Goal: Transaction & Acquisition: Purchase product/service

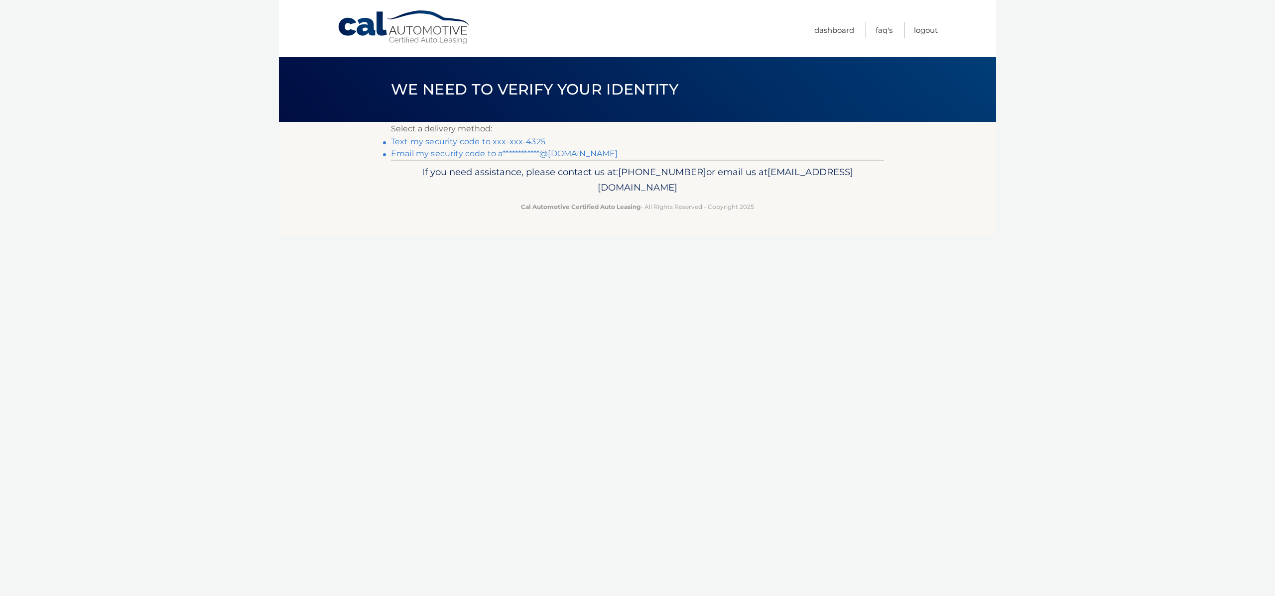
click at [465, 143] on link "Text my security code to xxx-xxx-4325" at bounding box center [468, 141] width 154 height 9
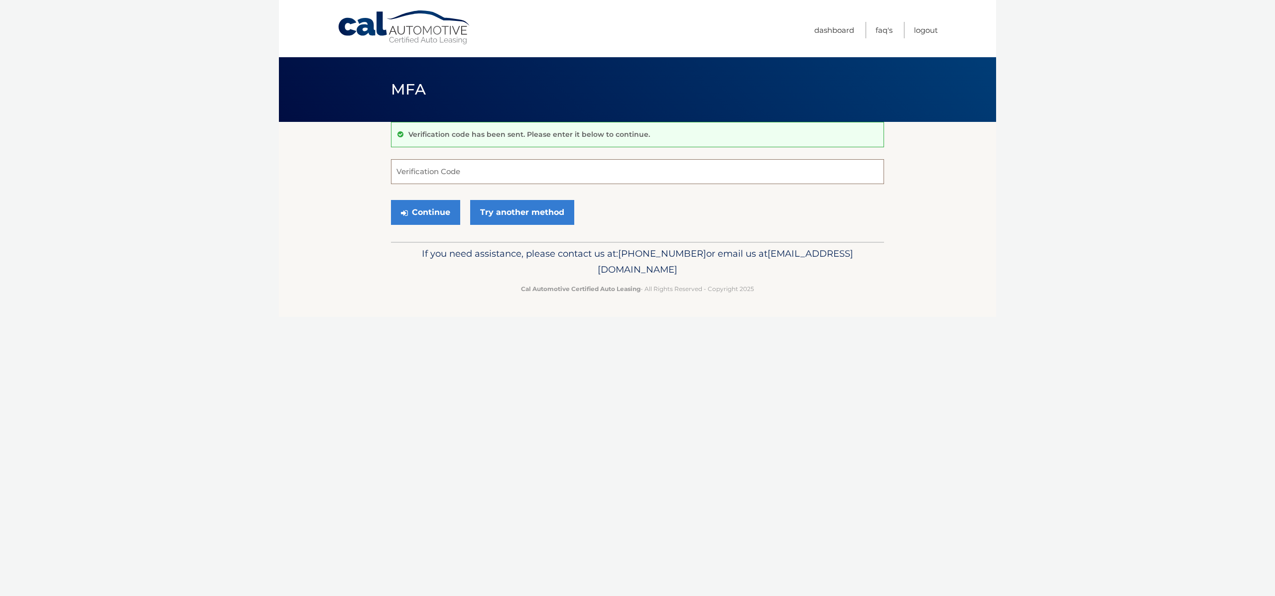
click at [458, 165] on input "Verification Code" at bounding box center [637, 171] width 493 height 25
type input "428731"
click at [436, 203] on button "Continue" at bounding box center [425, 212] width 69 height 25
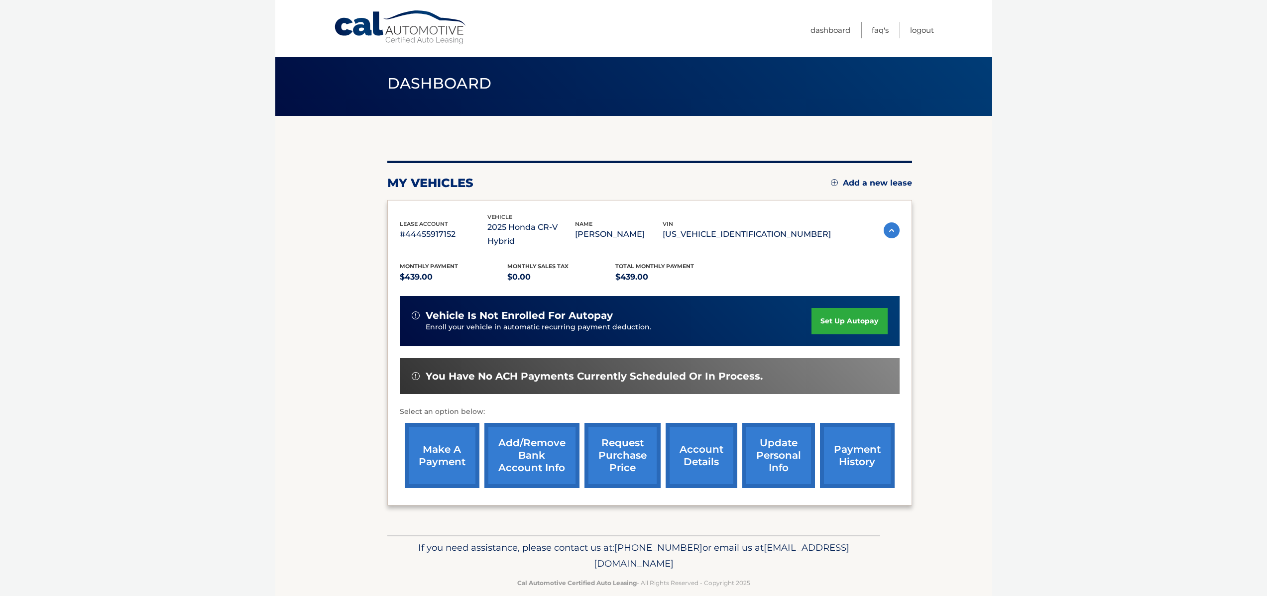
scroll to position [6, 0]
click at [836, 443] on link "payment history" at bounding box center [857, 455] width 75 height 65
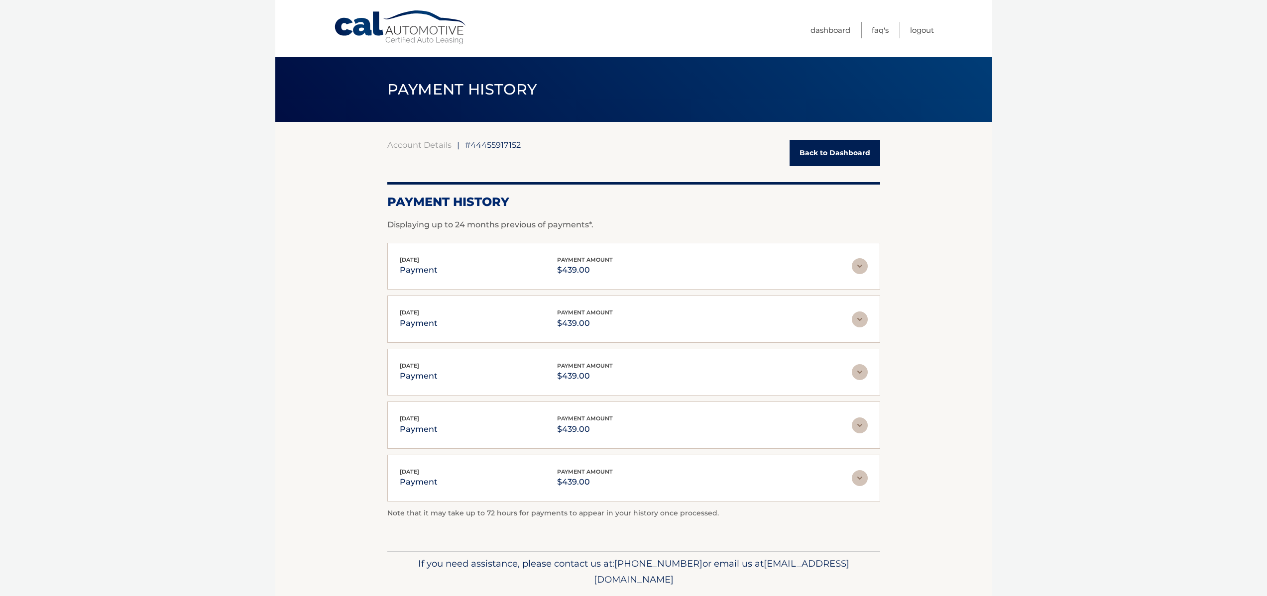
click at [803, 160] on link "Back to Dashboard" at bounding box center [835, 153] width 91 height 26
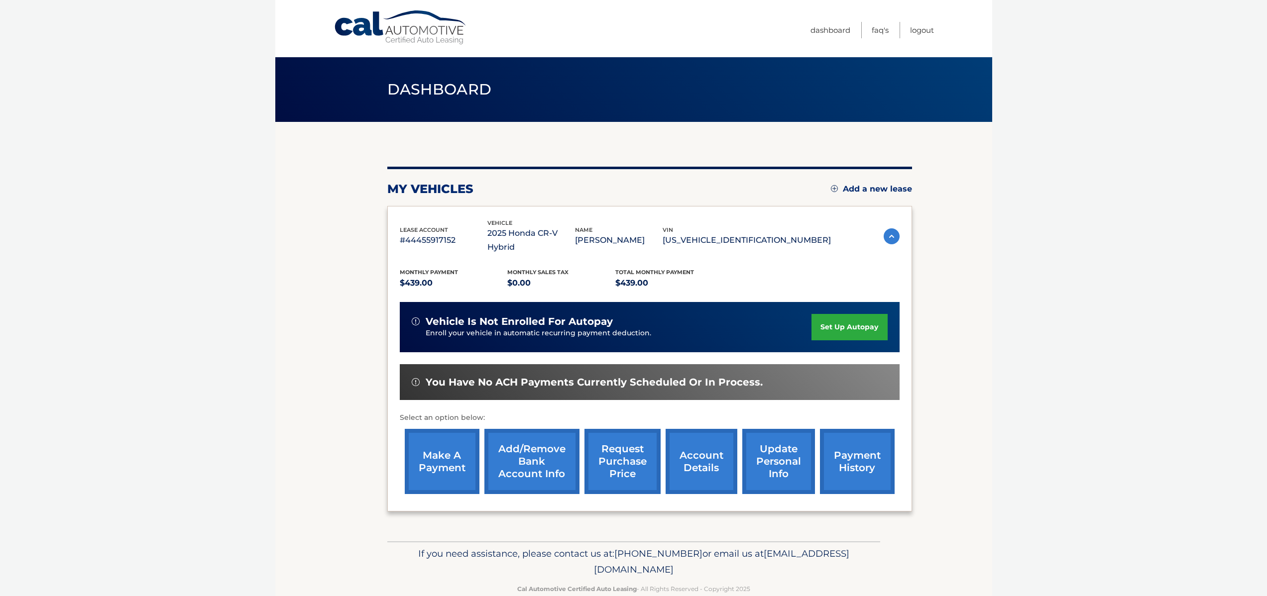
click at [702, 445] on link "account details" at bounding box center [702, 461] width 72 height 65
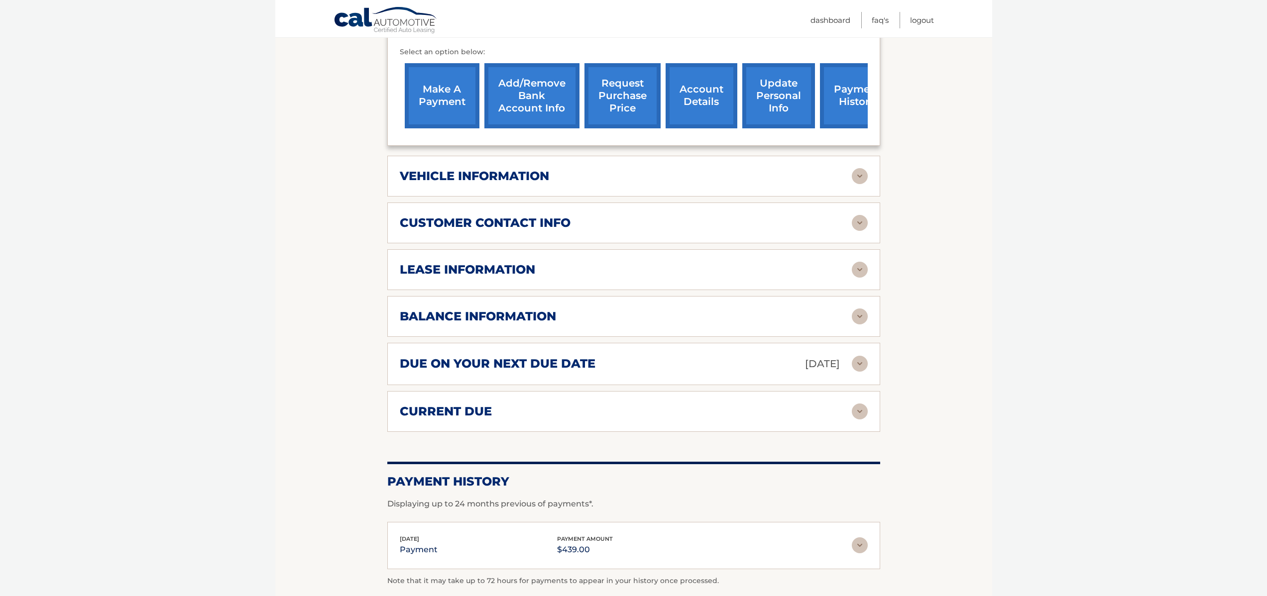
scroll to position [389, 0]
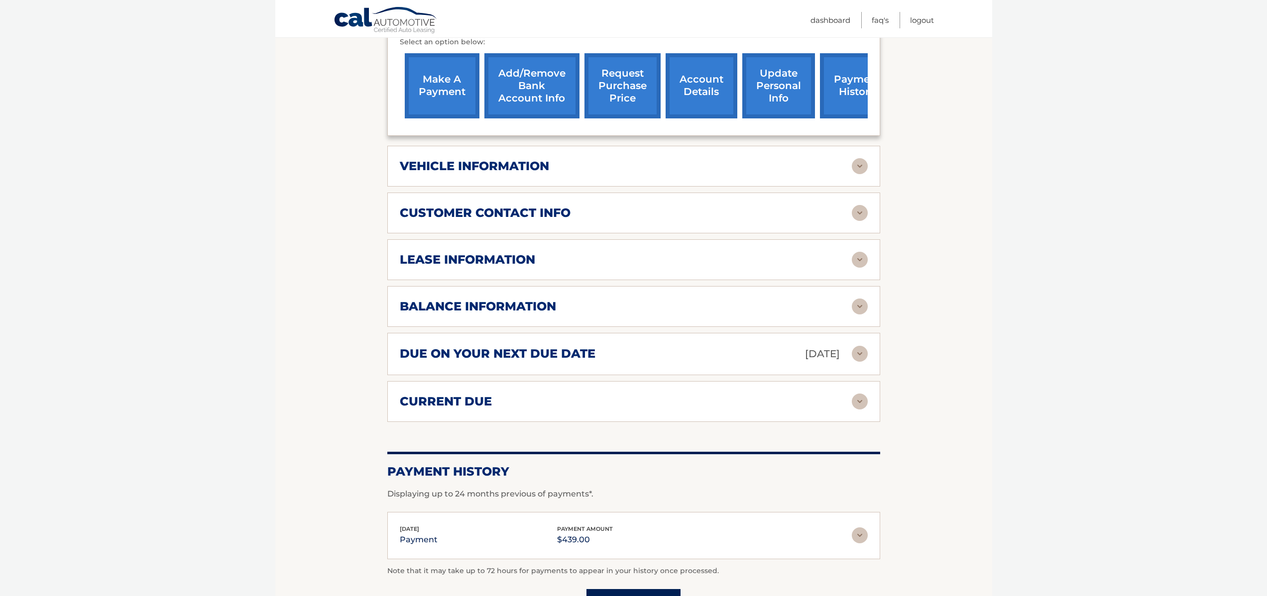
click at [503, 299] on h2 "balance information" at bounding box center [478, 306] width 156 height 15
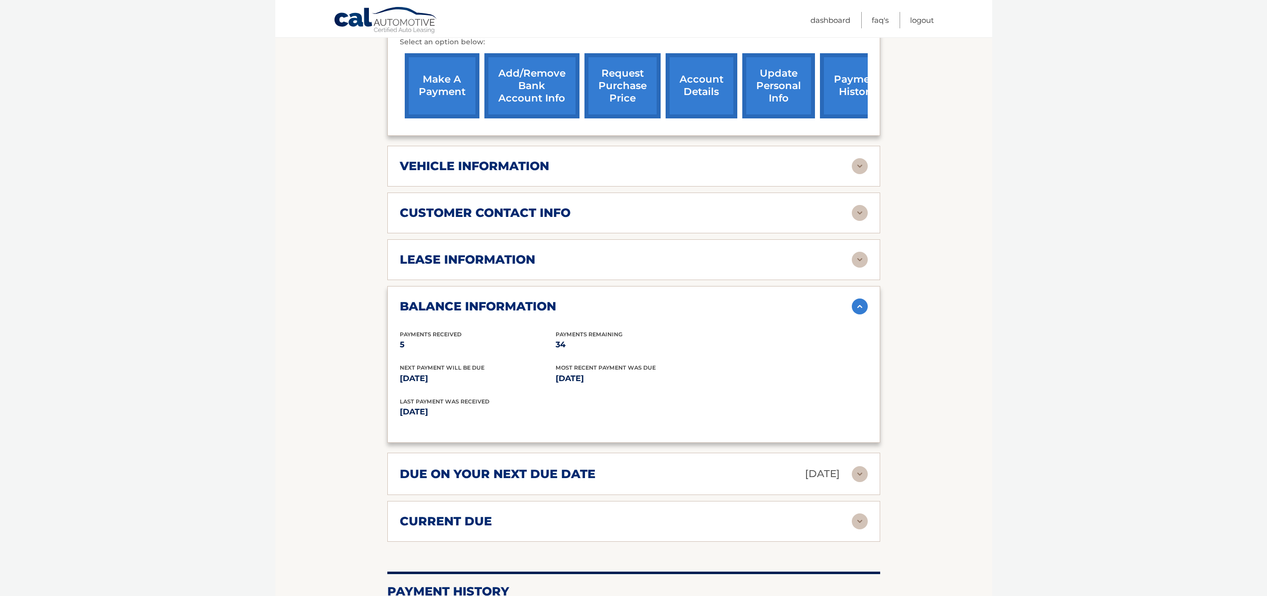
click at [503, 299] on h2 "balance information" at bounding box center [478, 306] width 156 height 15
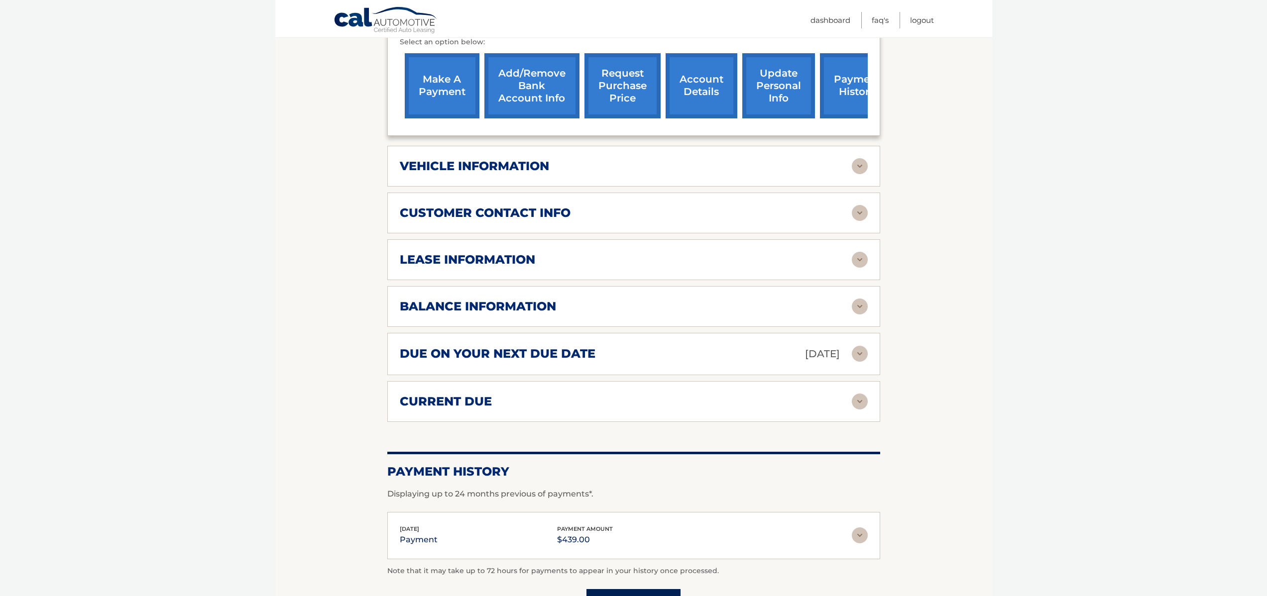
drag, startPoint x: 492, startPoint y: 369, endPoint x: 493, endPoint y: 374, distance: 5.5
click at [492, 381] on div "current due Late Charges $0.00 Miscelleneous Charges* $0.00 Sales Tax $0.00 pay…" at bounding box center [633, 401] width 493 height 41
click at [493, 381] on div "current due Late Charges $0.00 Miscelleneous Charges* $0.00 Sales Tax $0.00 pay…" at bounding box center [633, 401] width 493 height 41
click at [493, 394] on div "current due" at bounding box center [626, 401] width 452 height 15
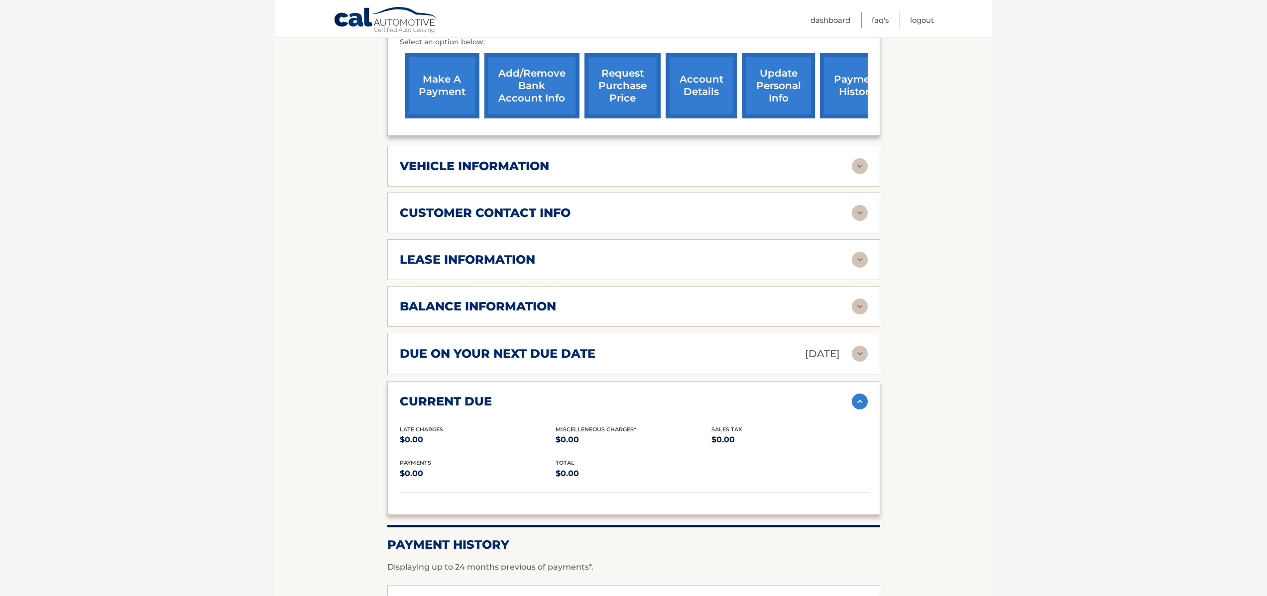
click at [493, 394] on div "current due" at bounding box center [626, 401] width 452 height 15
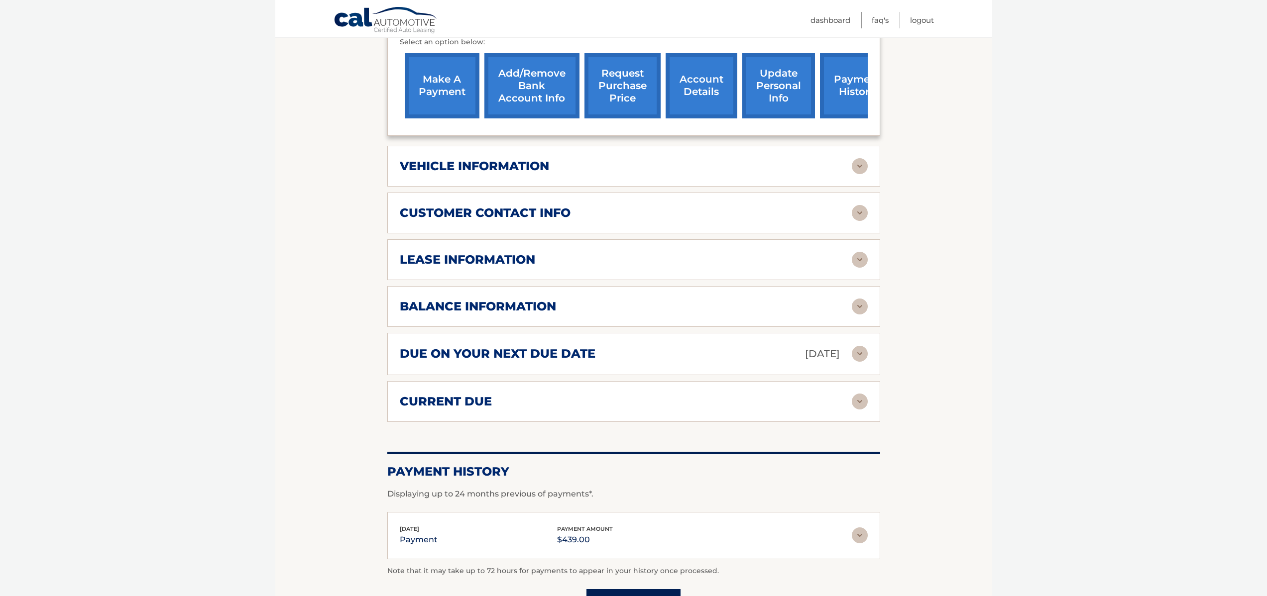
click at [493, 394] on div "current due" at bounding box center [626, 401] width 452 height 15
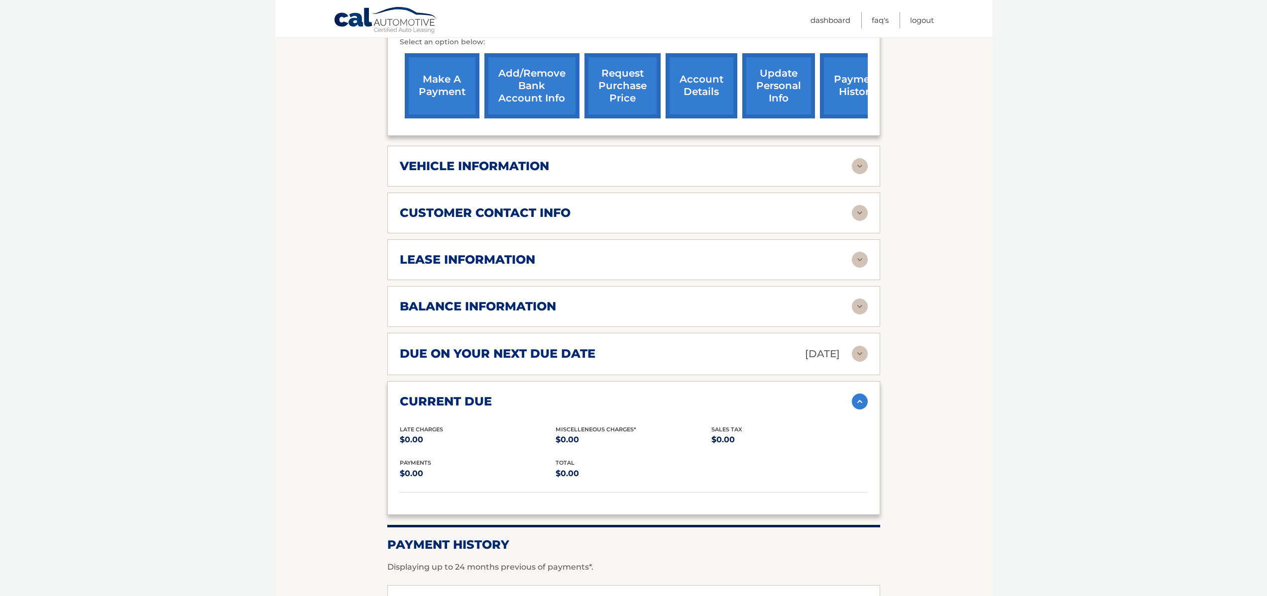
click at [493, 394] on div "current due" at bounding box center [626, 401] width 452 height 15
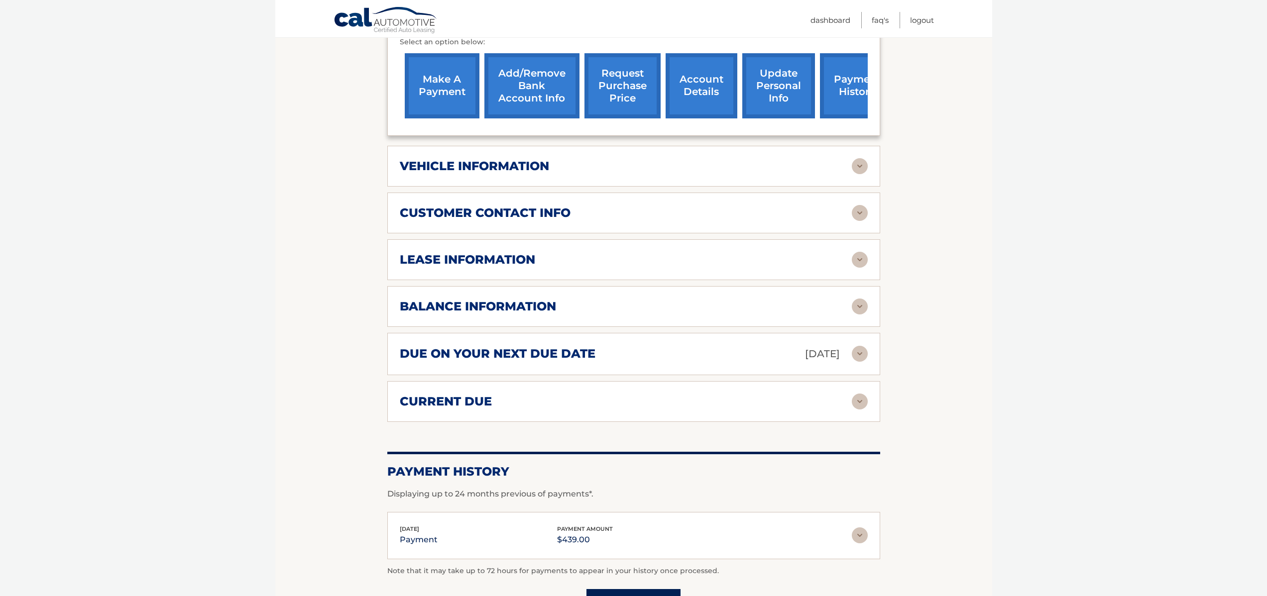
click at [481, 253] on div "lease information" at bounding box center [634, 260] width 468 height 16
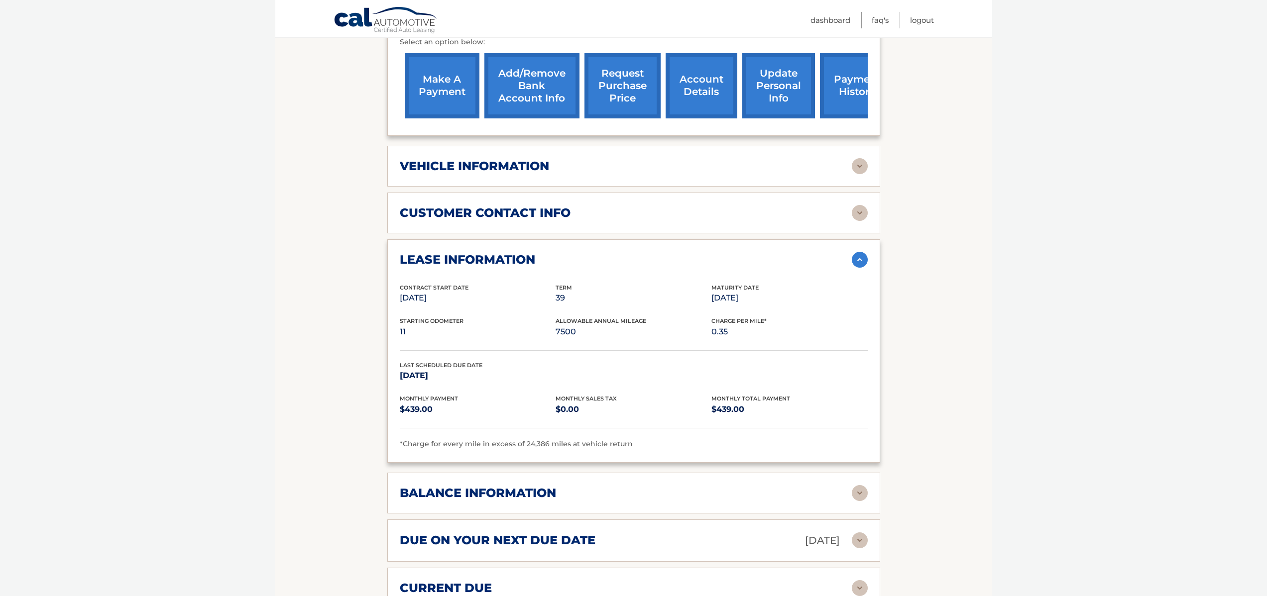
click at [480, 252] on h2 "lease information" at bounding box center [467, 259] width 135 height 15
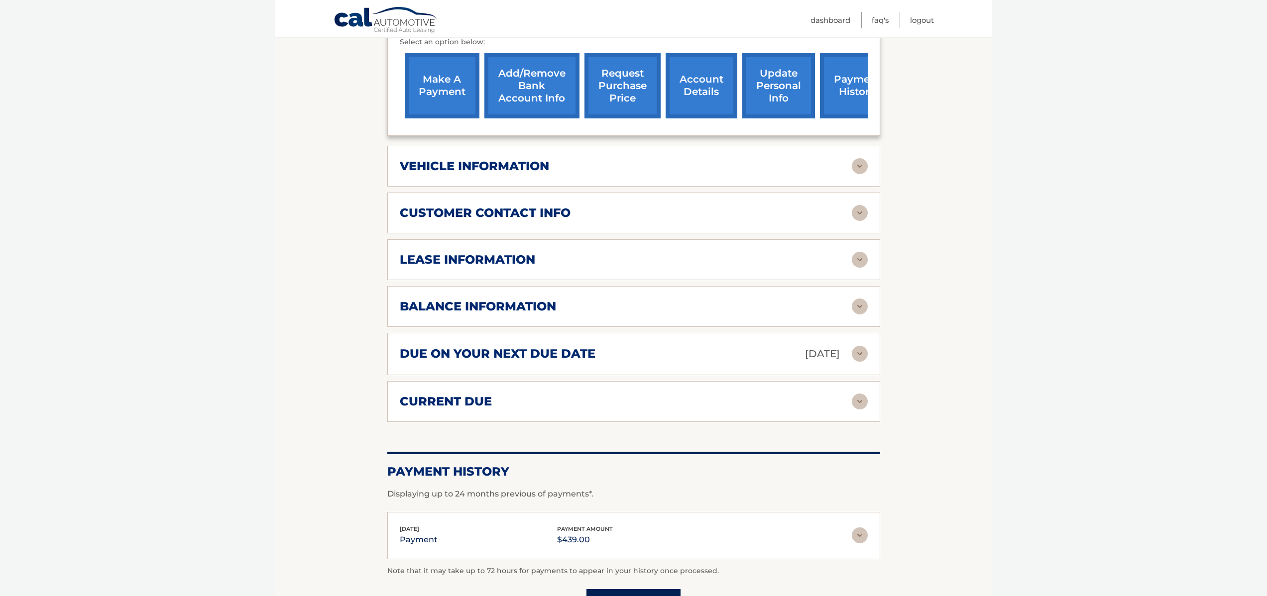
click at [480, 252] on h2 "lease information" at bounding box center [467, 259] width 135 height 15
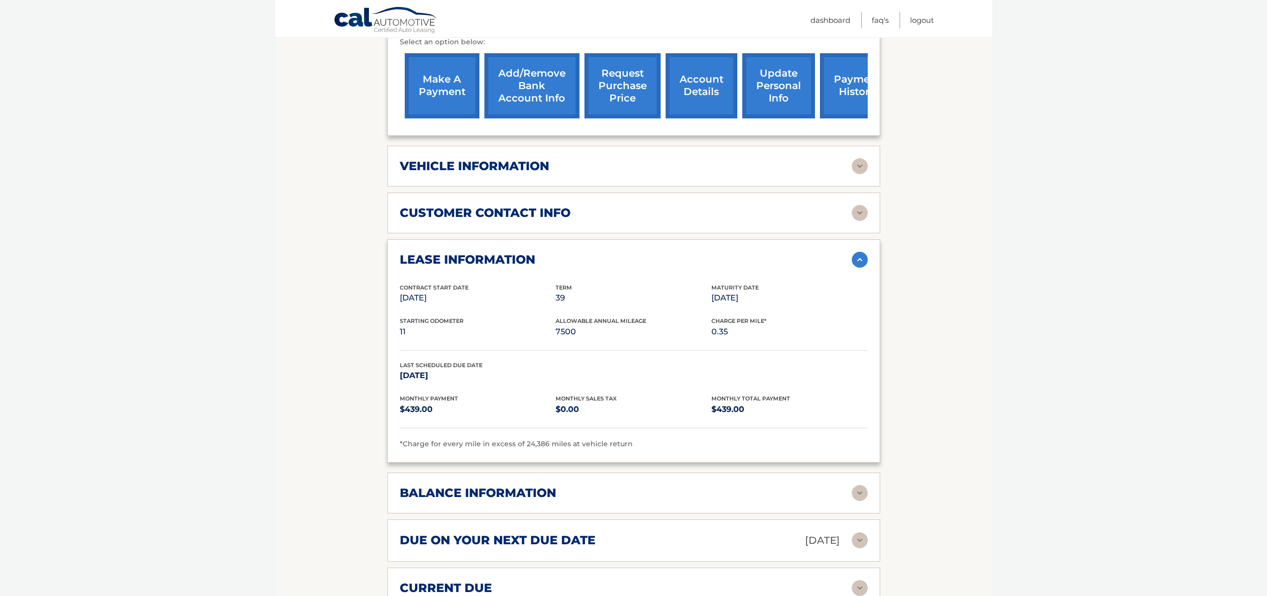
click at [480, 252] on h2 "lease information" at bounding box center [467, 259] width 135 height 15
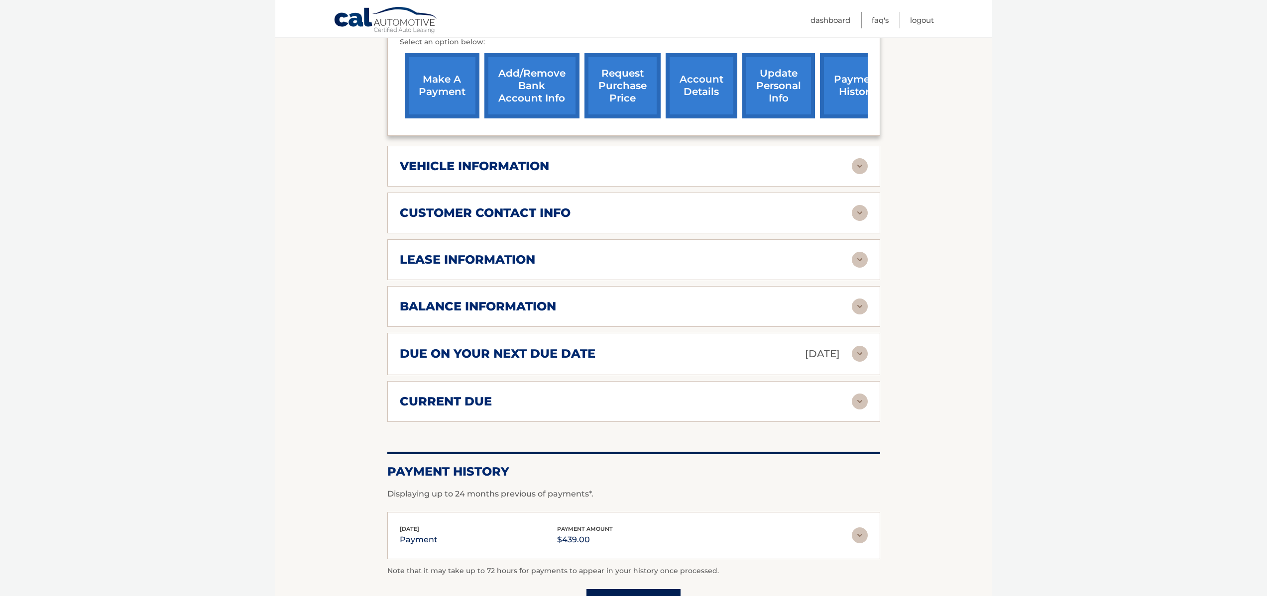
click at [479, 206] on h2 "customer contact info" at bounding box center [485, 213] width 171 height 15
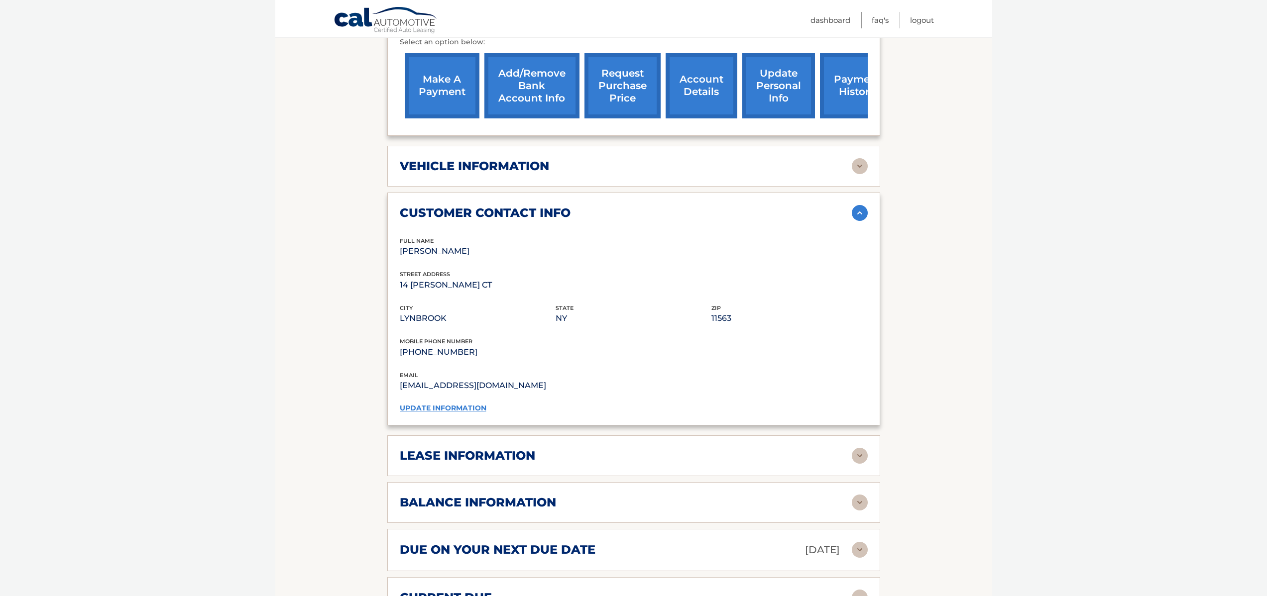
click at [479, 206] on h2 "customer contact info" at bounding box center [485, 213] width 171 height 15
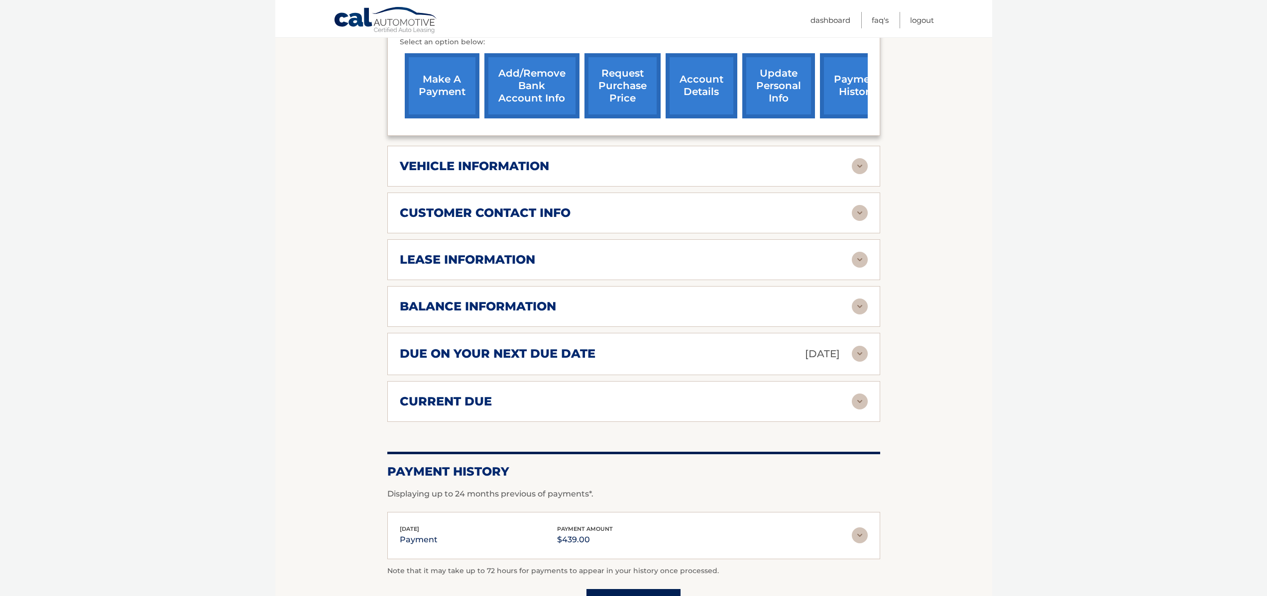
click at [479, 206] on h2 "customer contact info" at bounding box center [485, 213] width 171 height 15
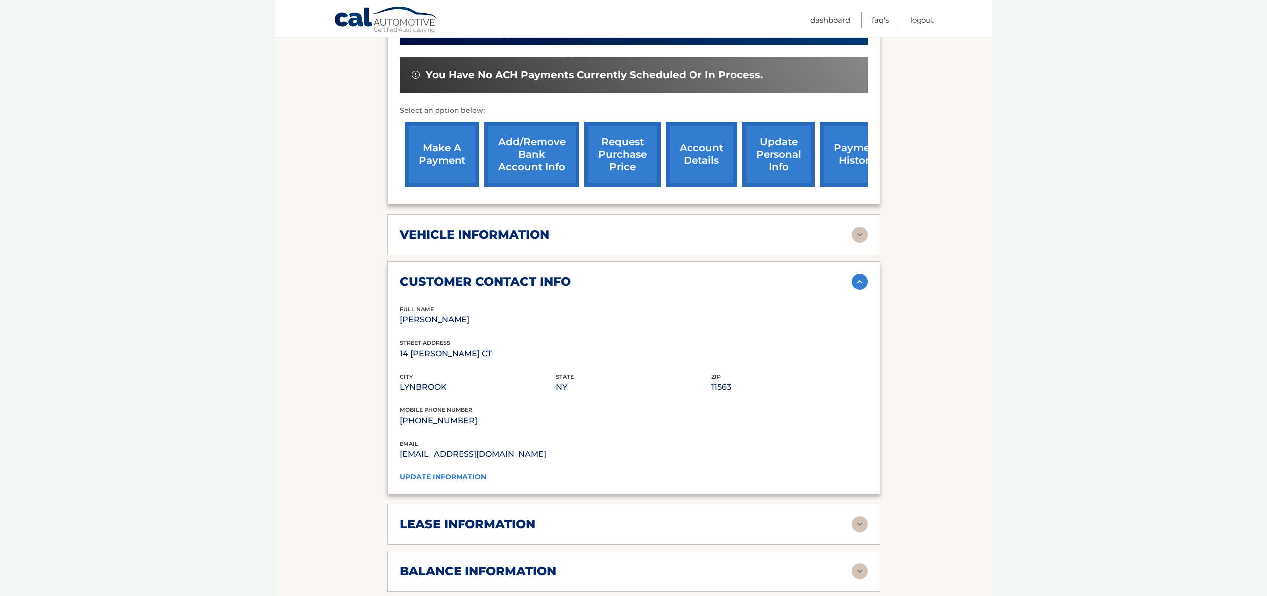
scroll to position [298, 0]
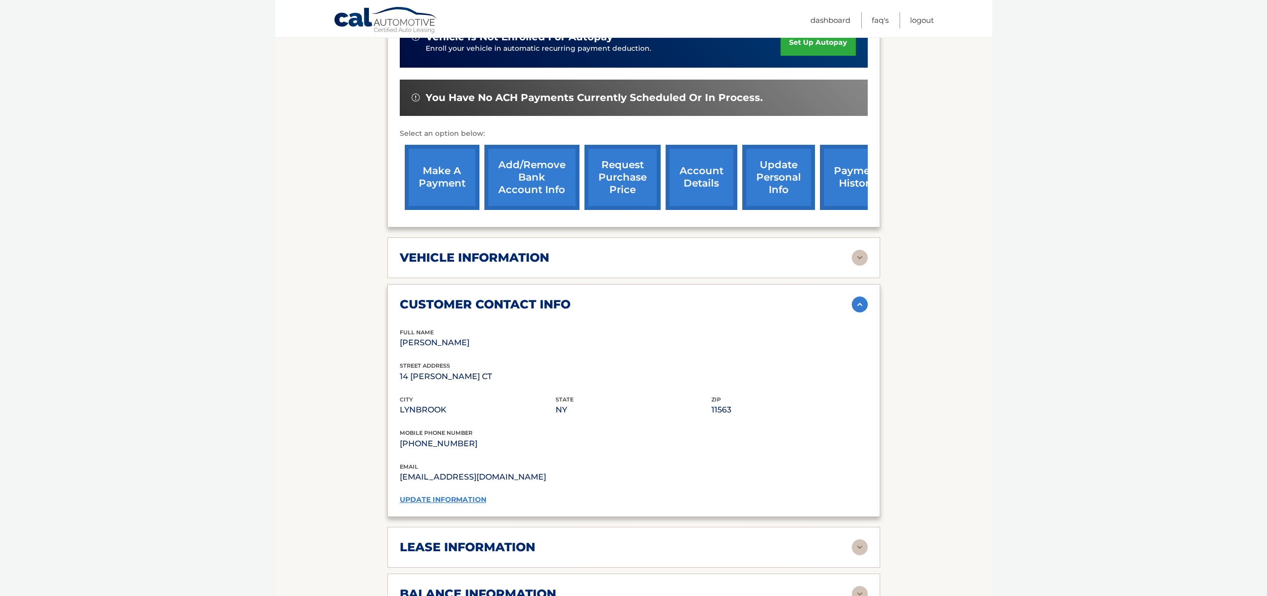
click at [471, 250] on h2 "vehicle information" at bounding box center [474, 257] width 149 height 15
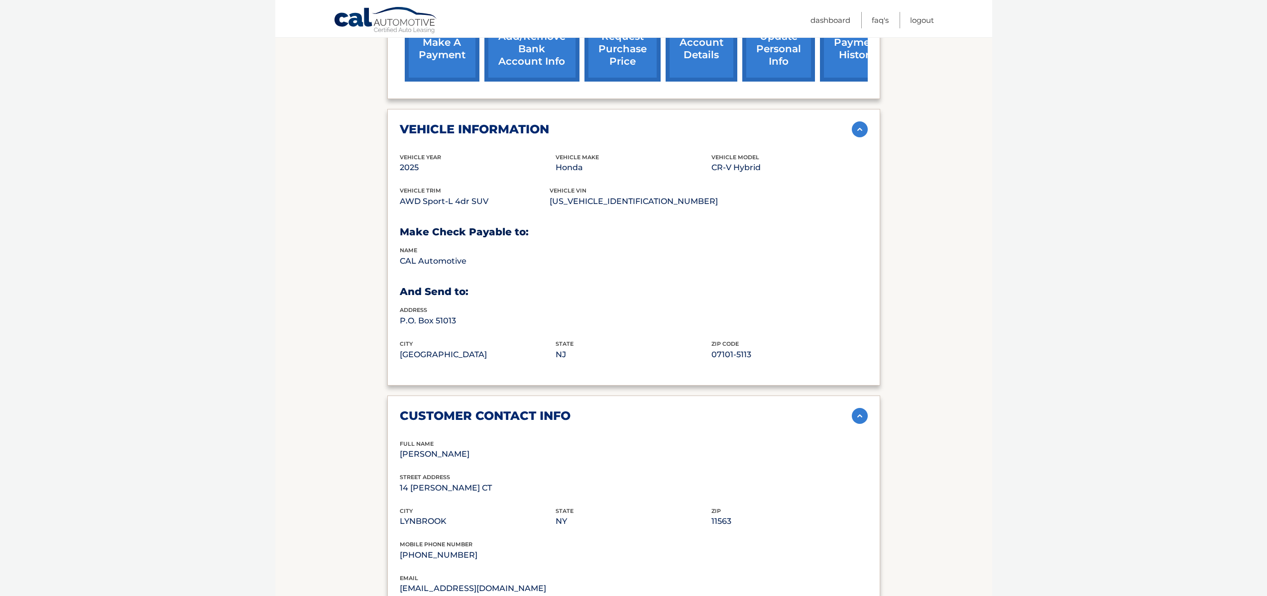
scroll to position [498, 0]
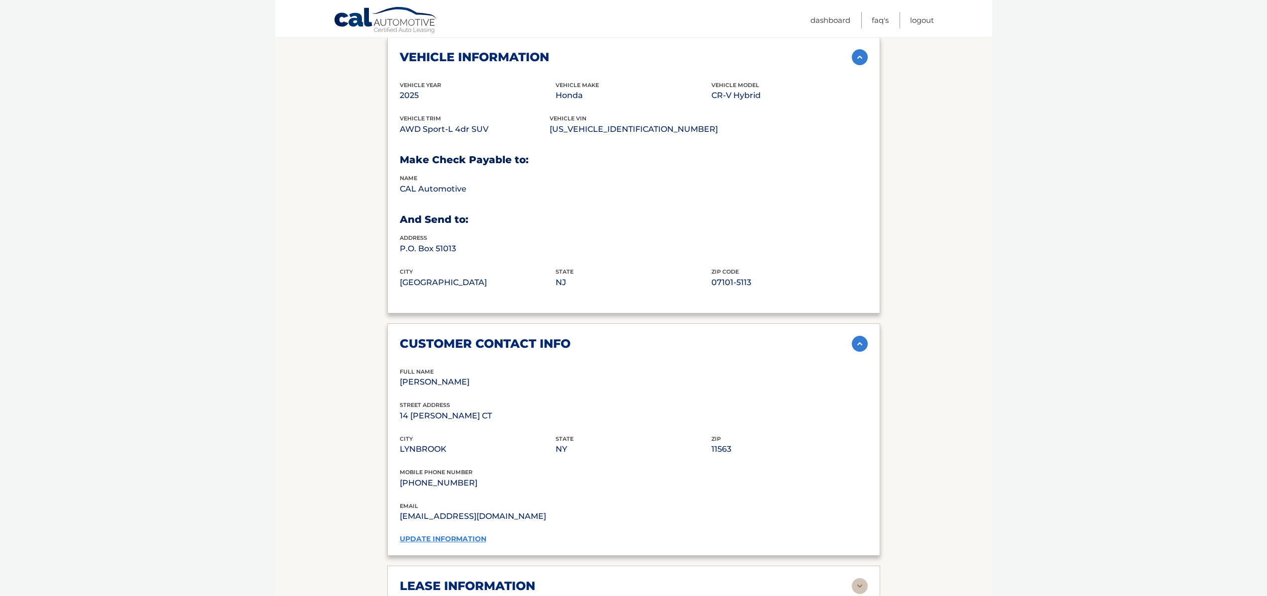
click at [450, 535] on link "update information" at bounding box center [443, 539] width 87 height 9
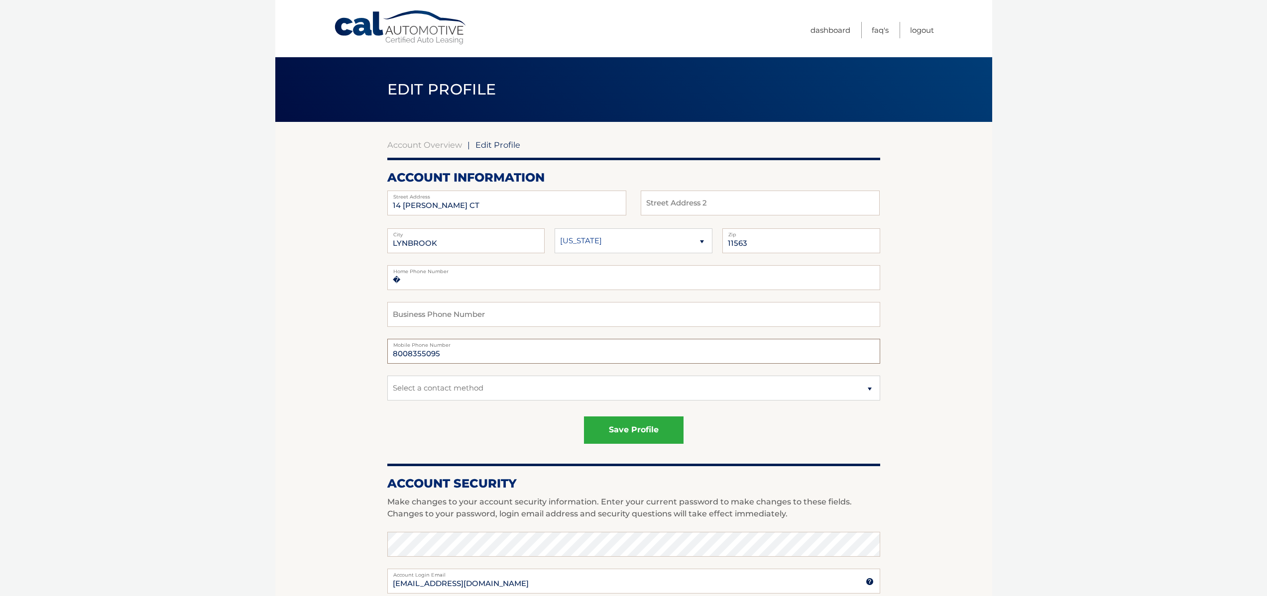
click at [466, 349] on input "8008355095" at bounding box center [633, 351] width 493 height 25
type input "5168804325"
click at [312, 344] on section "Account Overview | Edit Profile account information 14 LINDA CT Street Address …" at bounding box center [633, 506] width 717 height 768
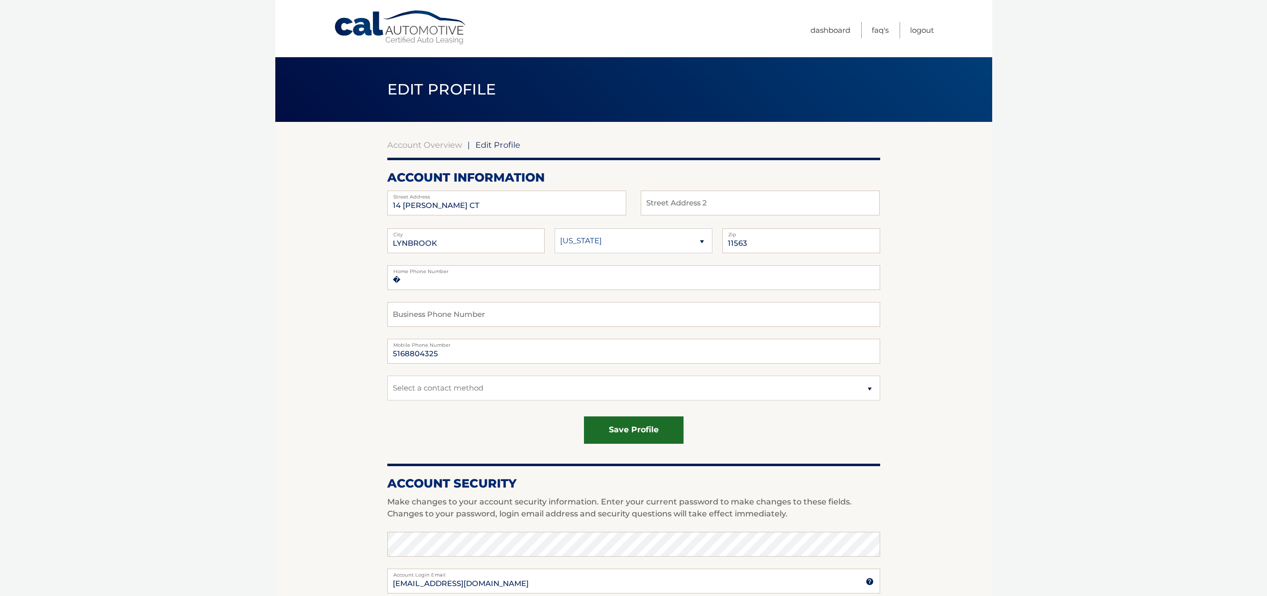
click at [611, 424] on button "save profile" at bounding box center [634, 430] width 100 height 27
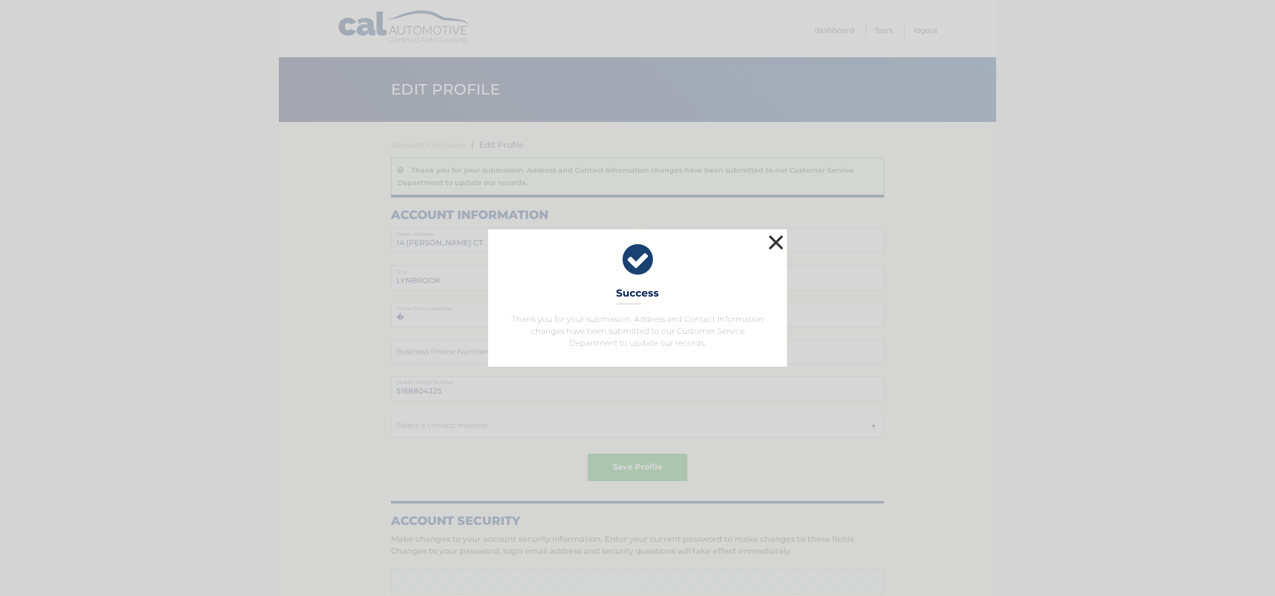
click at [781, 243] on button "×" at bounding box center [776, 242] width 20 height 20
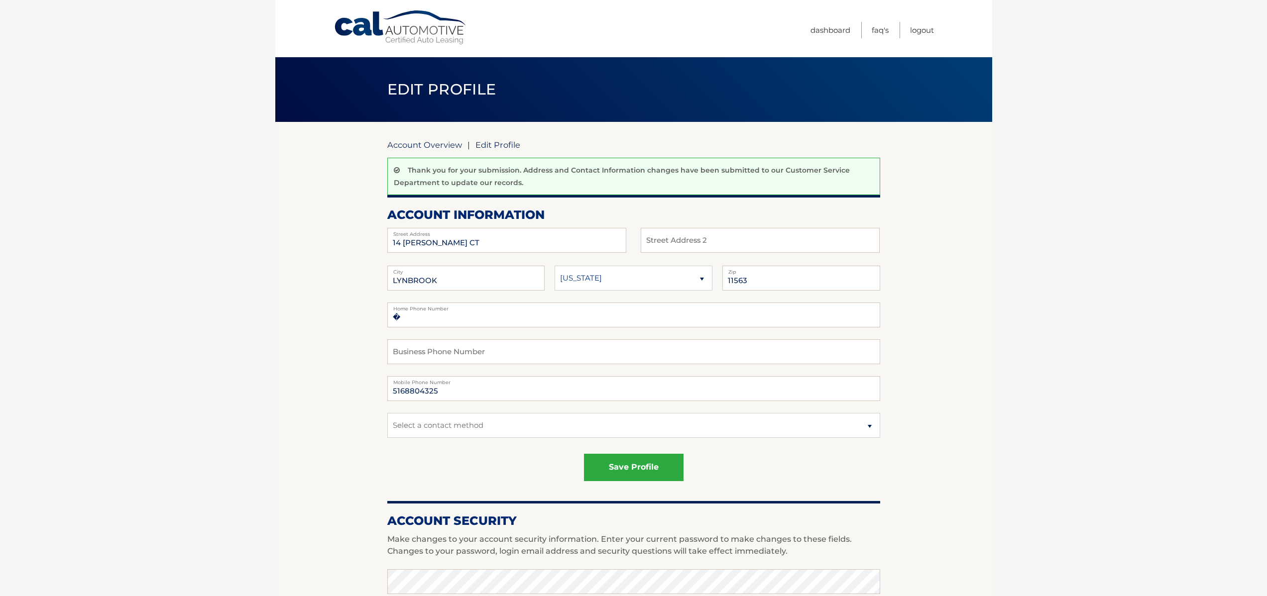
click at [419, 145] on link "Account Overview" at bounding box center [424, 145] width 75 height 10
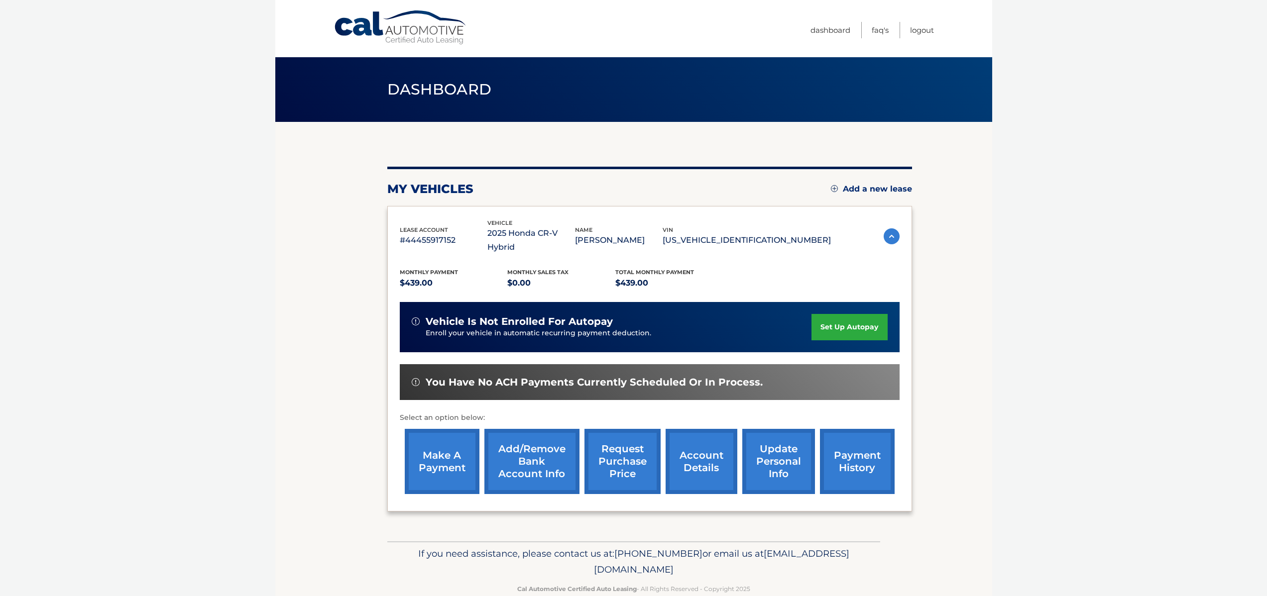
click at [443, 443] on link "make a payment" at bounding box center [442, 461] width 75 height 65
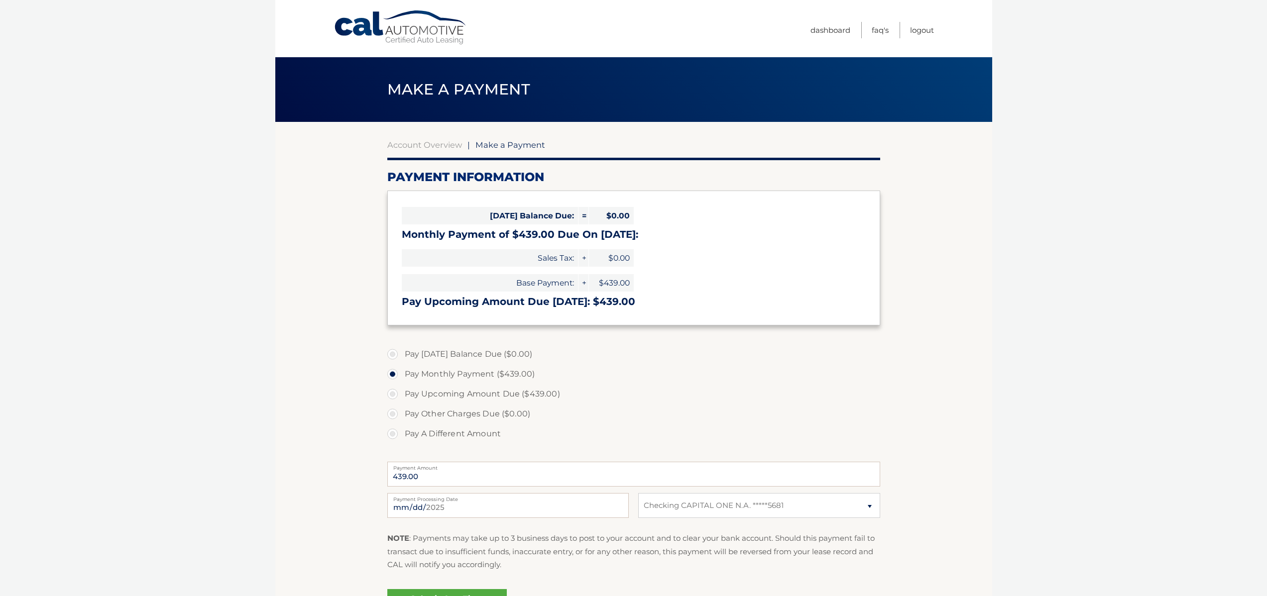
select select "ODFkNTYzYWUtYjY0My00NmQyLWI3YTYtZGQ3MzkxM2ZlZmQz"
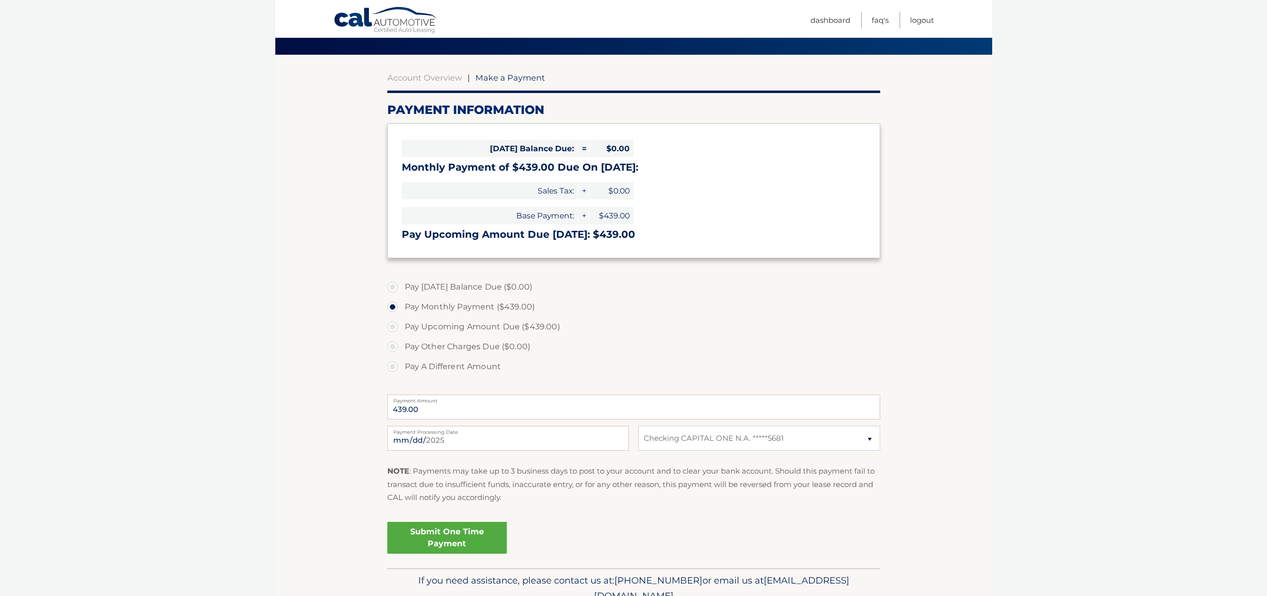
scroll to position [69, 0]
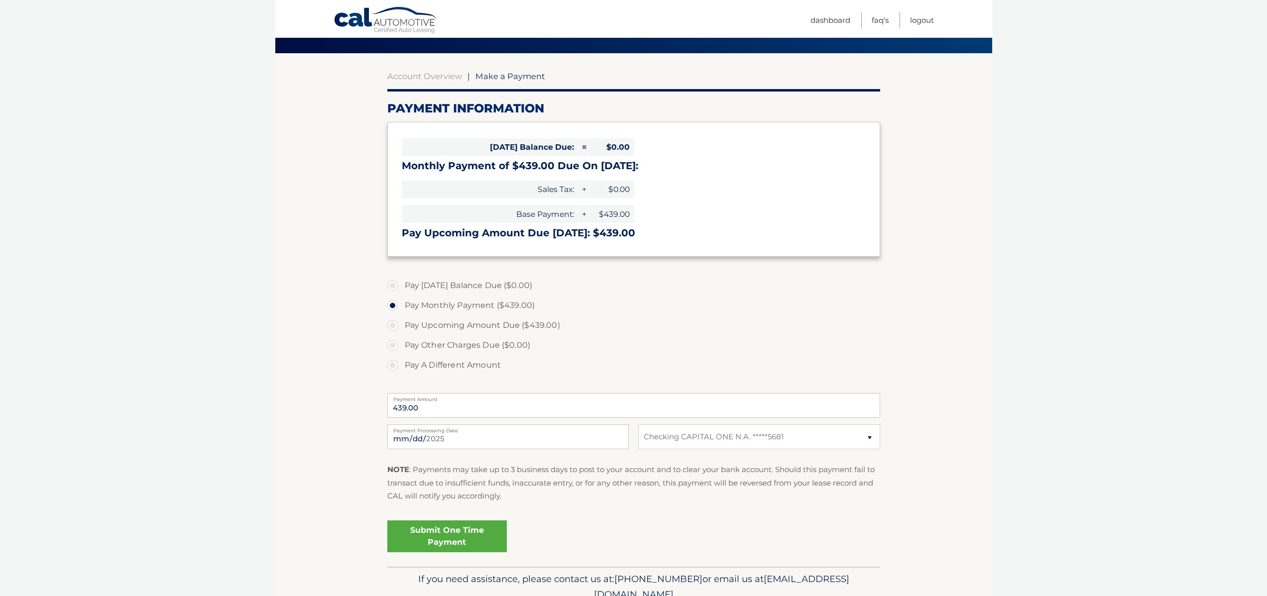
click at [420, 327] on label "Pay Upcoming Amount Due ($439.00)" at bounding box center [633, 326] width 493 height 20
click at [401, 327] on input "Pay Upcoming Amount Due ($439.00)" at bounding box center [396, 324] width 10 height 16
radio input "true"
click at [418, 344] on label "Pay Other Charges Due ($0.00)" at bounding box center [633, 346] width 493 height 20
click at [419, 311] on label "Pay Monthly Payment ($439.00)" at bounding box center [633, 306] width 493 height 20
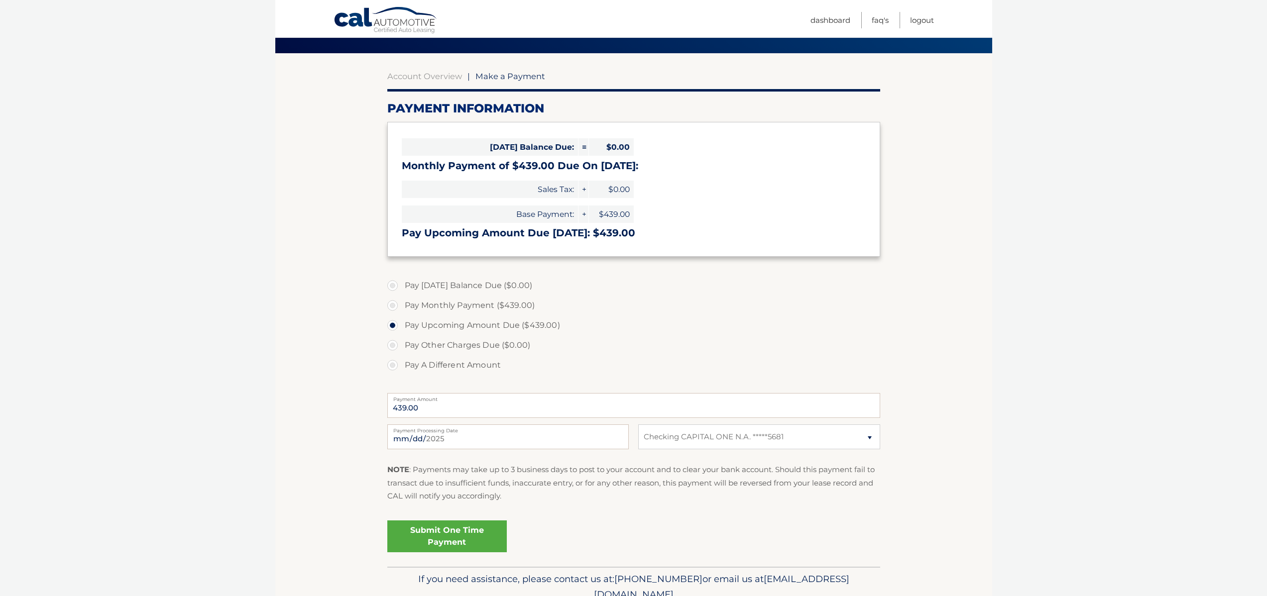
click at [401, 311] on input "Pay Monthly Payment ($439.00)" at bounding box center [396, 304] width 10 height 16
radio input "true"
click at [426, 377] on div "Pay [DATE] Balance Due ($0.00) Pay Monthly Payment ($439.00) Pay Upcoming Amoun…" at bounding box center [633, 331] width 493 height 111
click at [426, 365] on label "Pay A Different Amount" at bounding box center [633, 365] width 493 height 20
click at [401, 365] on input "Pay A Different Amount" at bounding box center [396, 363] width 10 height 16
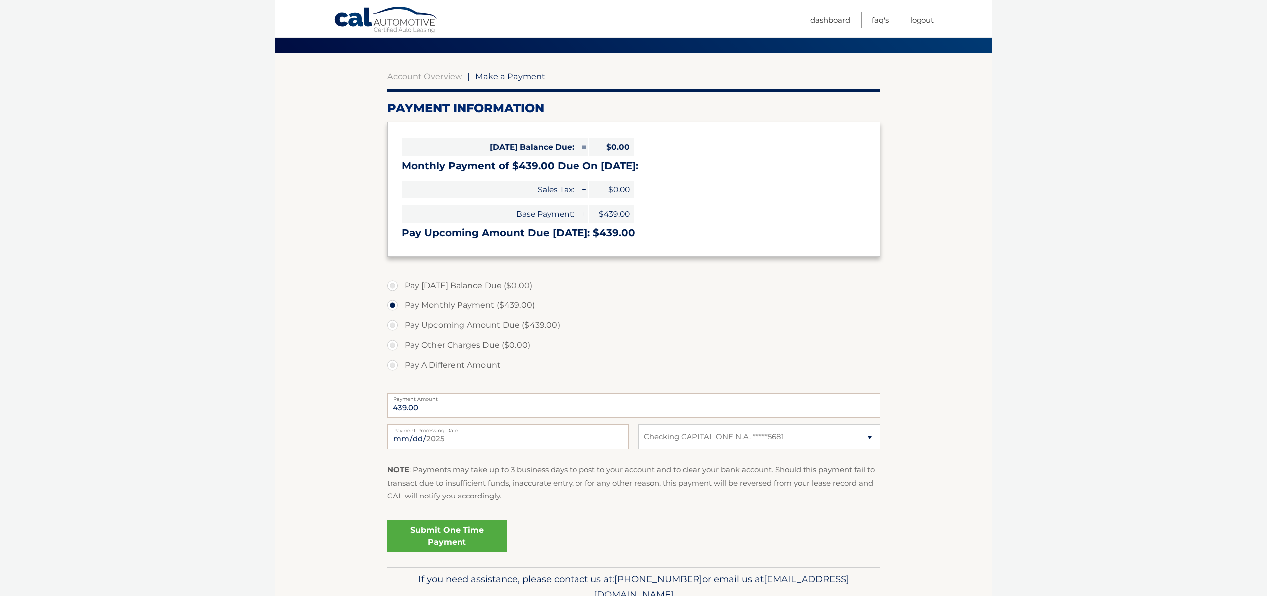
radio input "true"
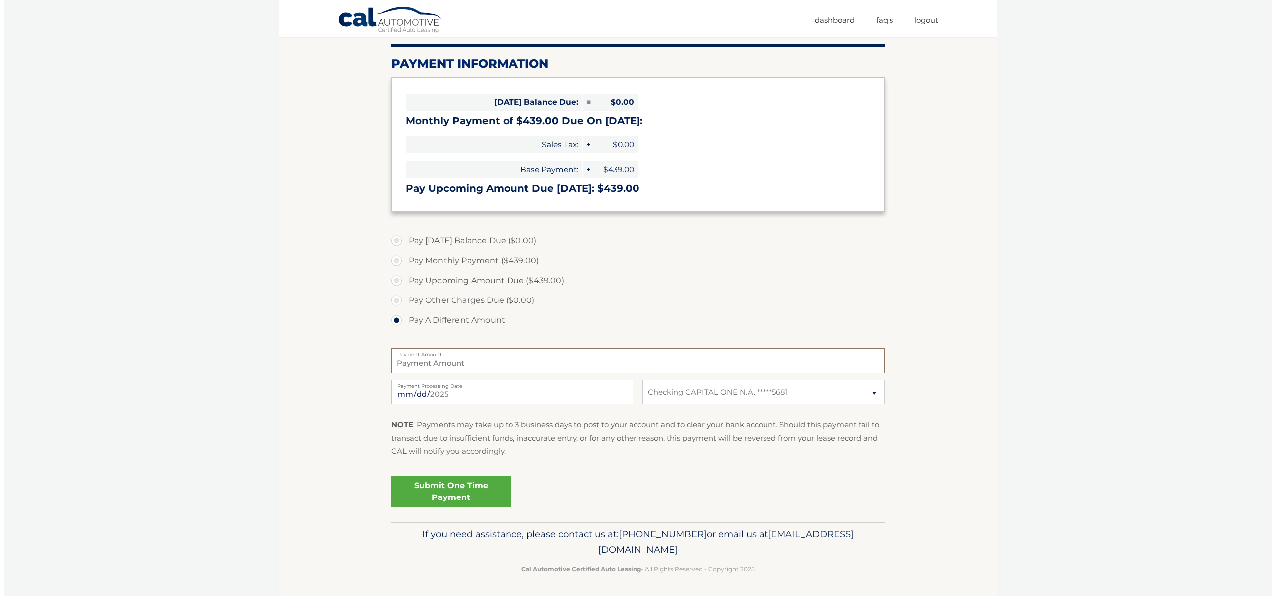
scroll to position [115, 0]
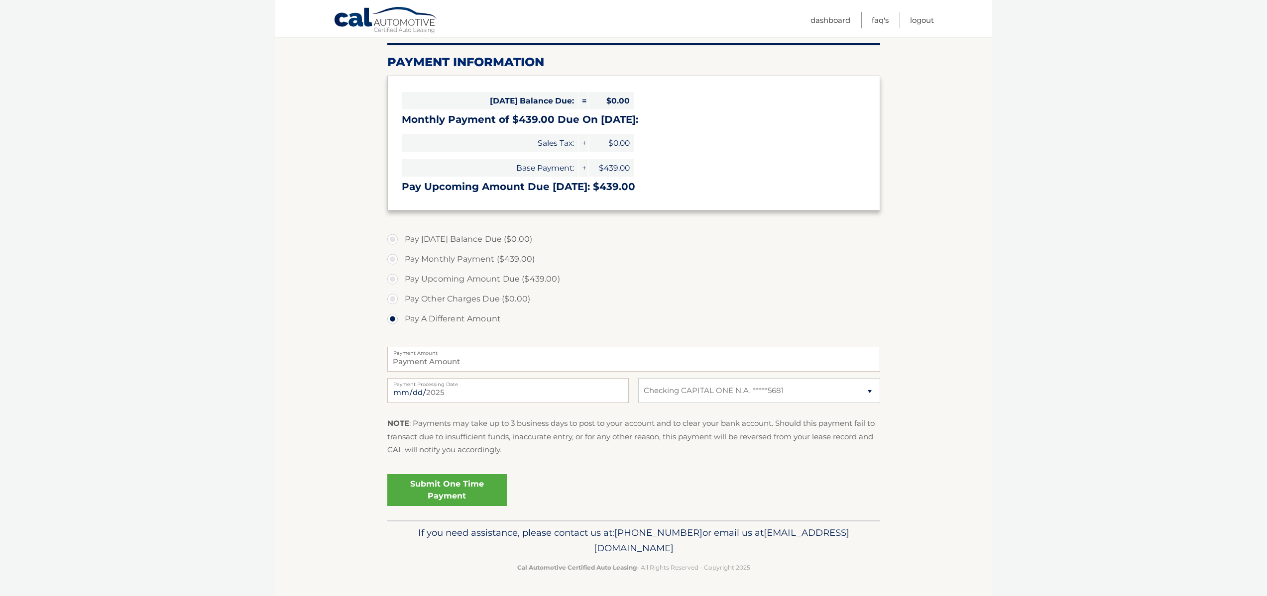
click at [445, 264] on label "Pay Monthly Payment ($439.00)" at bounding box center [633, 259] width 493 height 20
click at [401, 264] on input "Pay Monthly Payment ($439.00)" at bounding box center [396, 257] width 10 height 16
radio input "true"
type input "439.00"
click at [476, 399] on input "2025-09-28" at bounding box center [507, 390] width 241 height 25
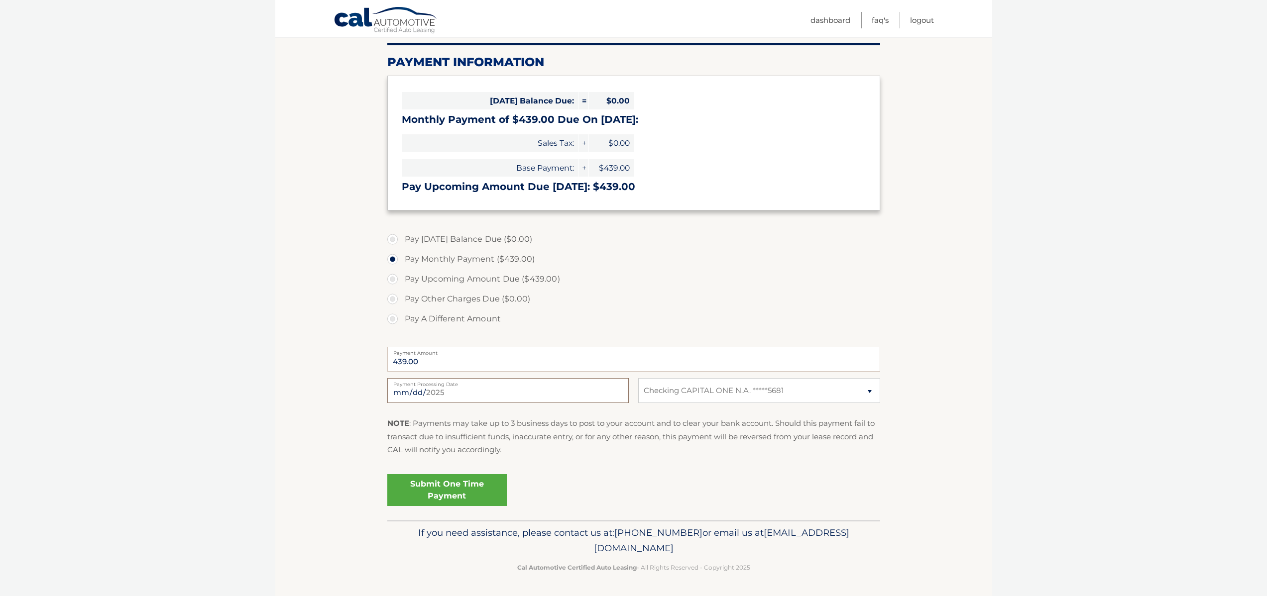
type input "2025-10-13"
click at [490, 485] on link "Submit One Time Payment" at bounding box center [446, 490] width 119 height 32
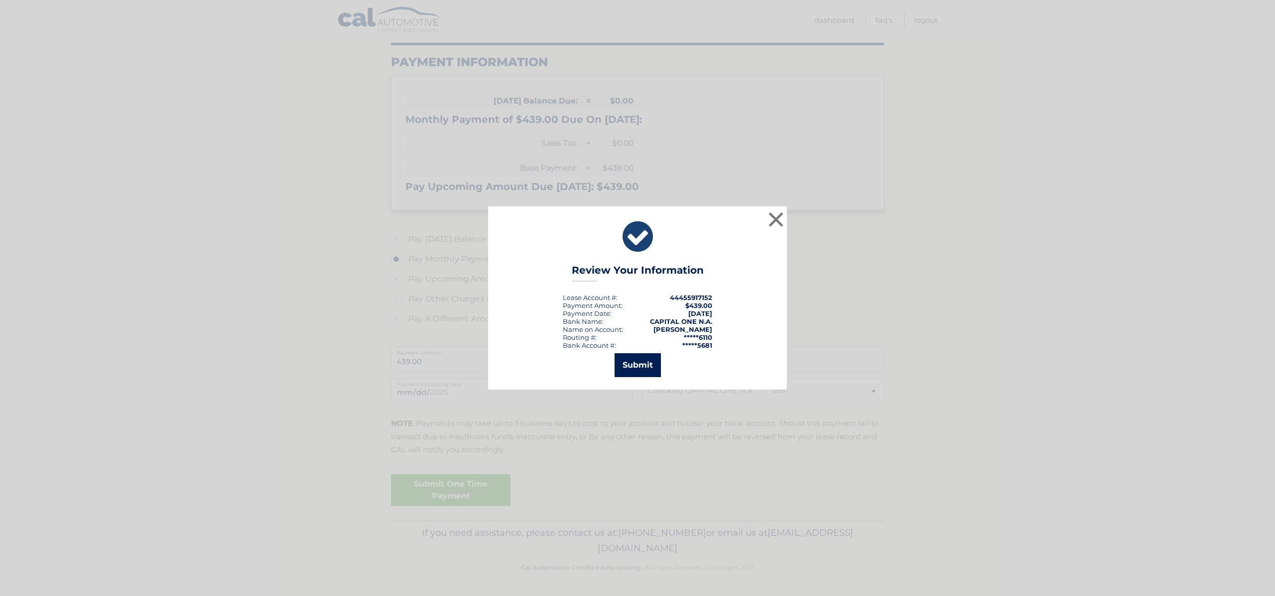
click at [625, 371] on button "Submit" at bounding box center [637, 365] width 46 height 24
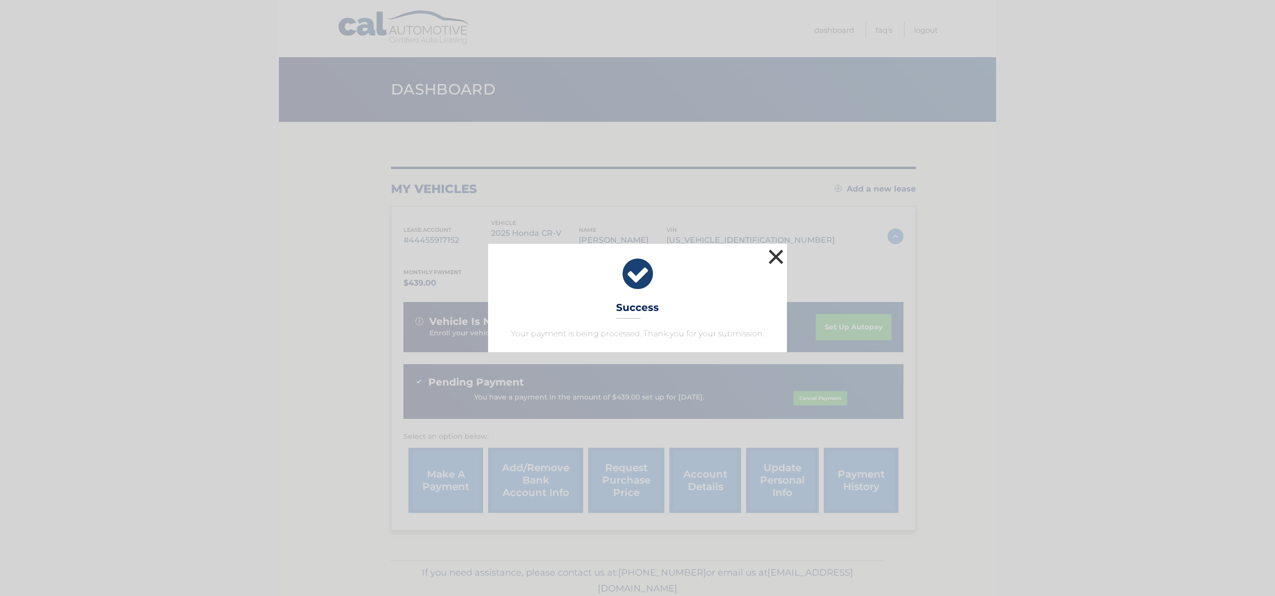
click at [772, 253] on button "×" at bounding box center [776, 257] width 20 height 20
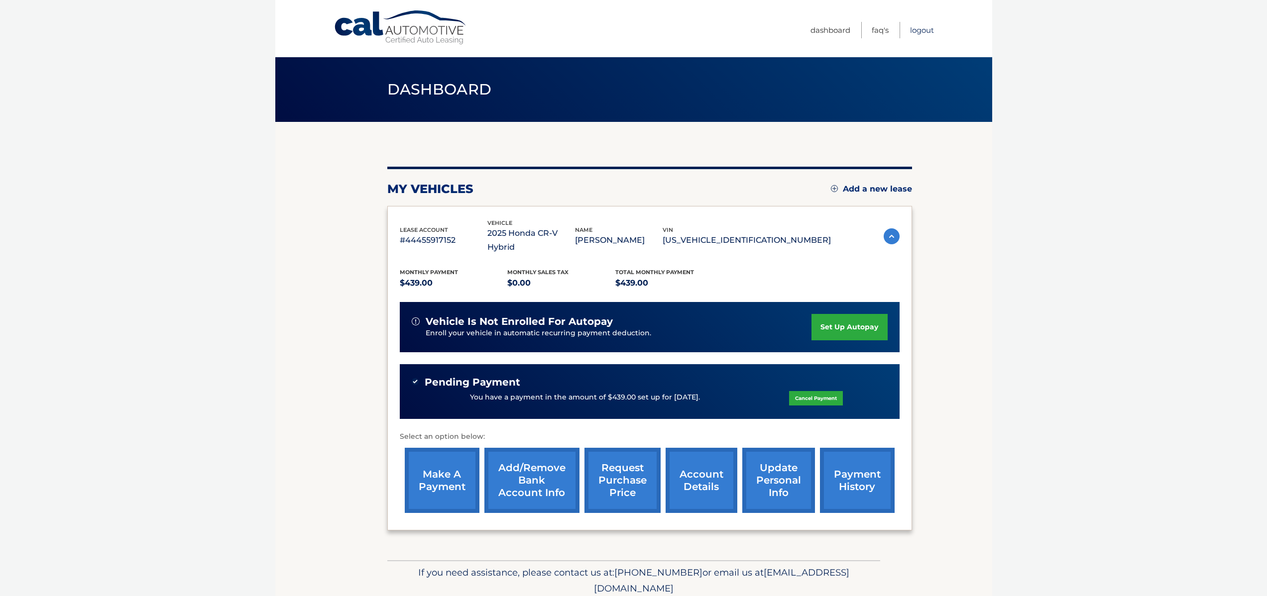
click at [927, 29] on link "Logout" at bounding box center [922, 30] width 24 height 16
